Goal: Information Seeking & Learning: Learn about a topic

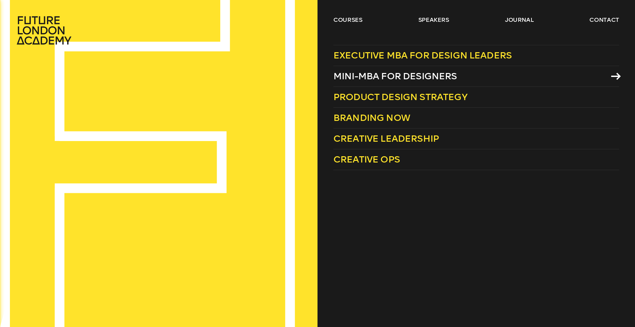
click at [391, 76] on span "Mini-MBA for Designers" at bounding box center [395, 76] width 124 height 11
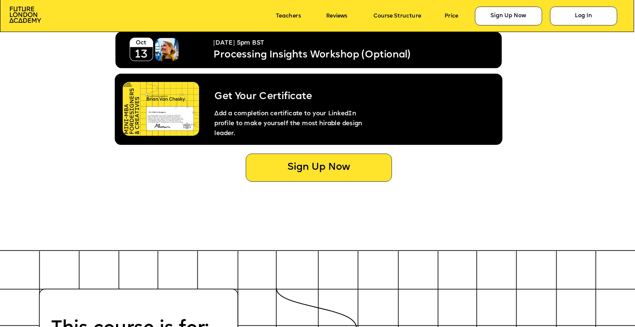
scroll to position [3572, 0]
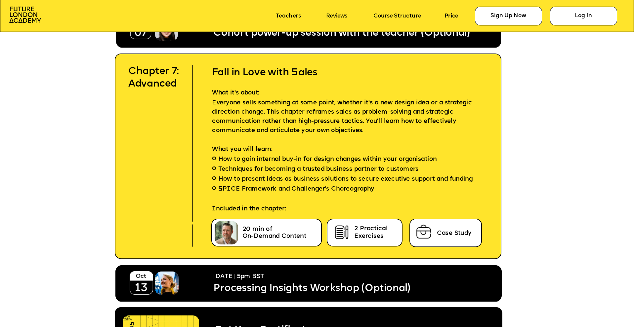
scroll to position [3335, 0]
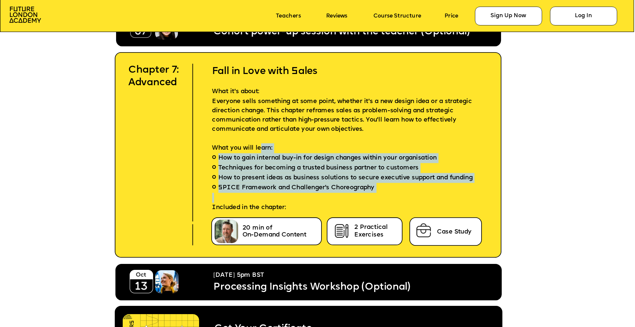
drag, startPoint x: 262, startPoint y: 143, endPoint x: 321, endPoint y: 194, distance: 77.6
click at [321, 194] on div "Fall in Love with Sales What it's about: Everyone sells something at some point…" at bounding box center [340, 136] width 281 height 166
click at [314, 196] on p at bounding box center [340, 198] width 281 height 10
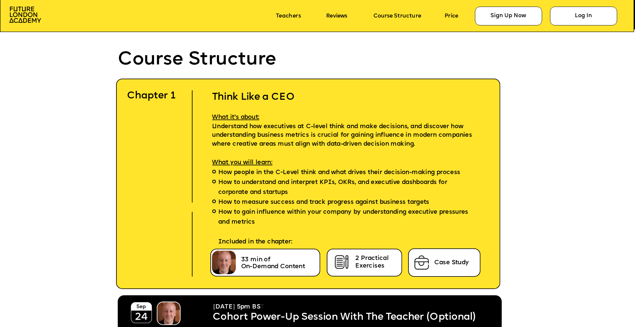
scroll to position [1893, 0]
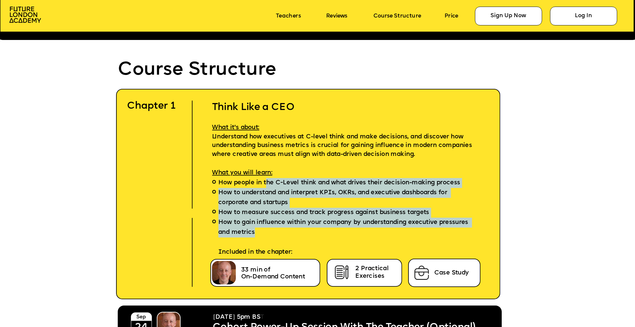
drag, startPoint x: 268, startPoint y: 228, endPoint x: 268, endPoint y: 181, distance: 47.0
click at [268, 181] on ul "How people in the C-Level think and what drives their decision-making process H…" at bounding box center [347, 217] width 295 height 79
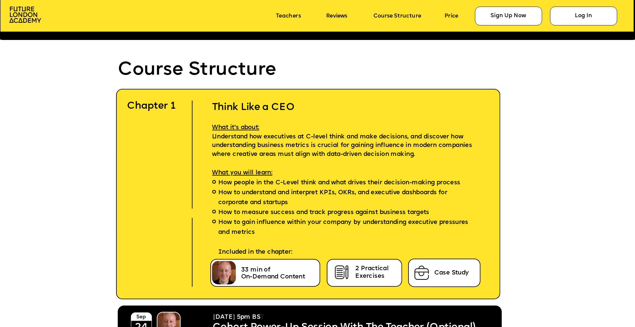
click at [247, 162] on p "What you will learn:" at bounding box center [347, 168] width 295 height 19
